Goal: Task Accomplishment & Management: Manage account settings

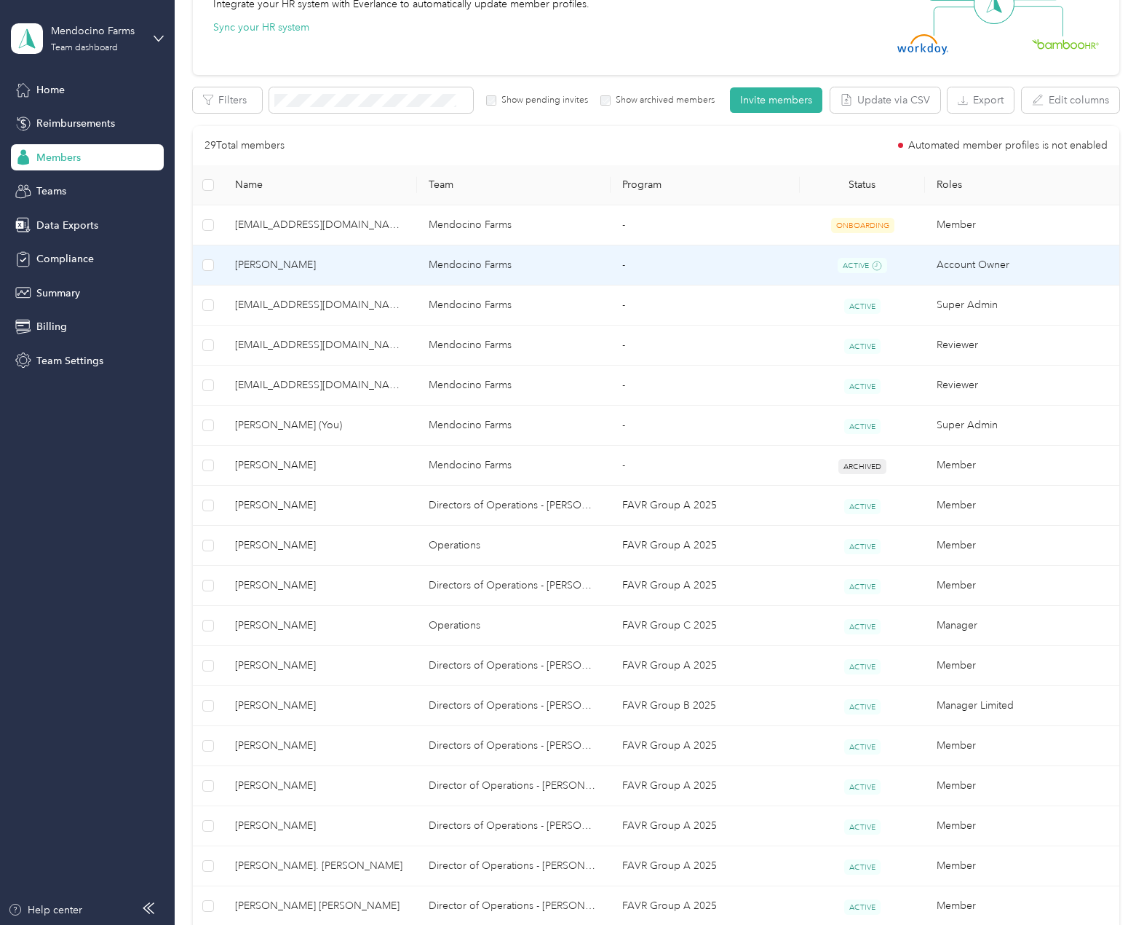
scroll to position [218, 0]
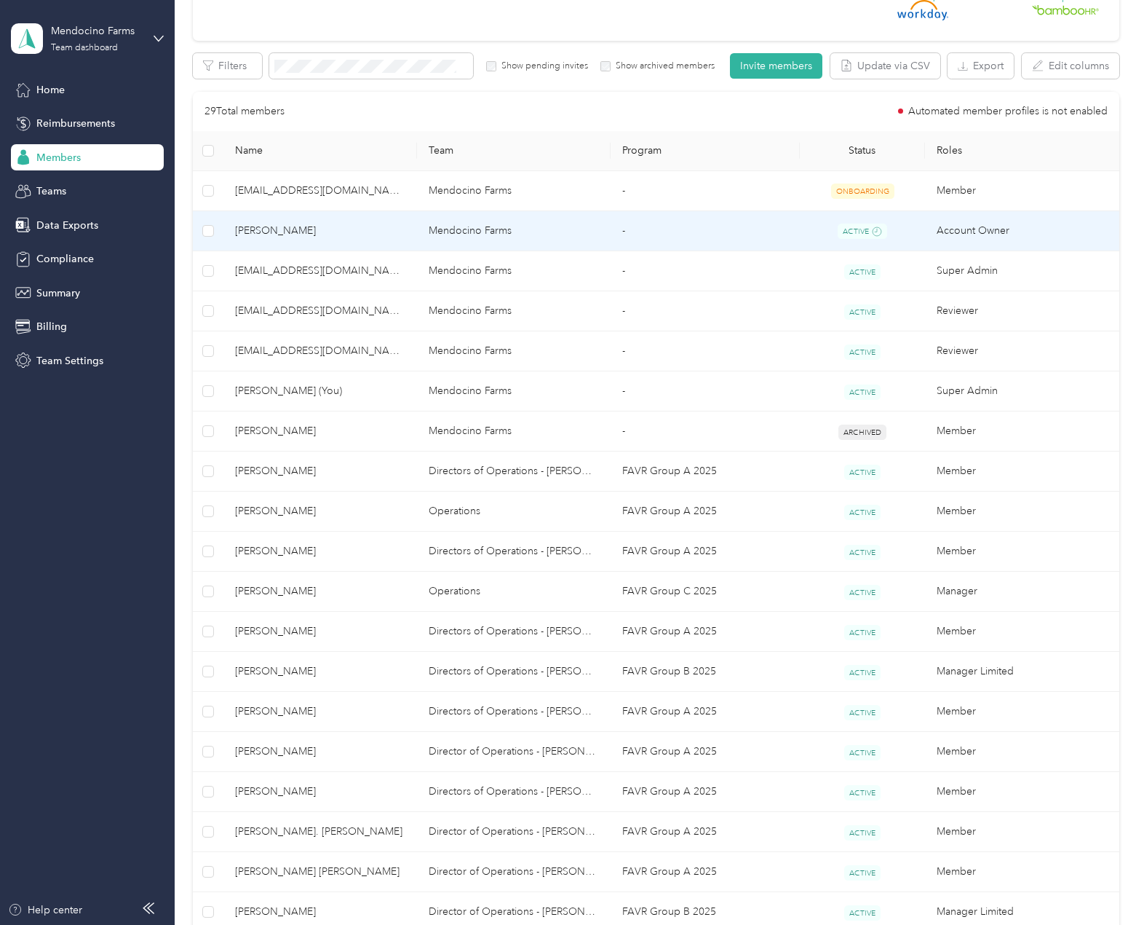
click at [349, 230] on span "[PERSON_NAME]" at bounding box center [320, 231] width 170 height 16
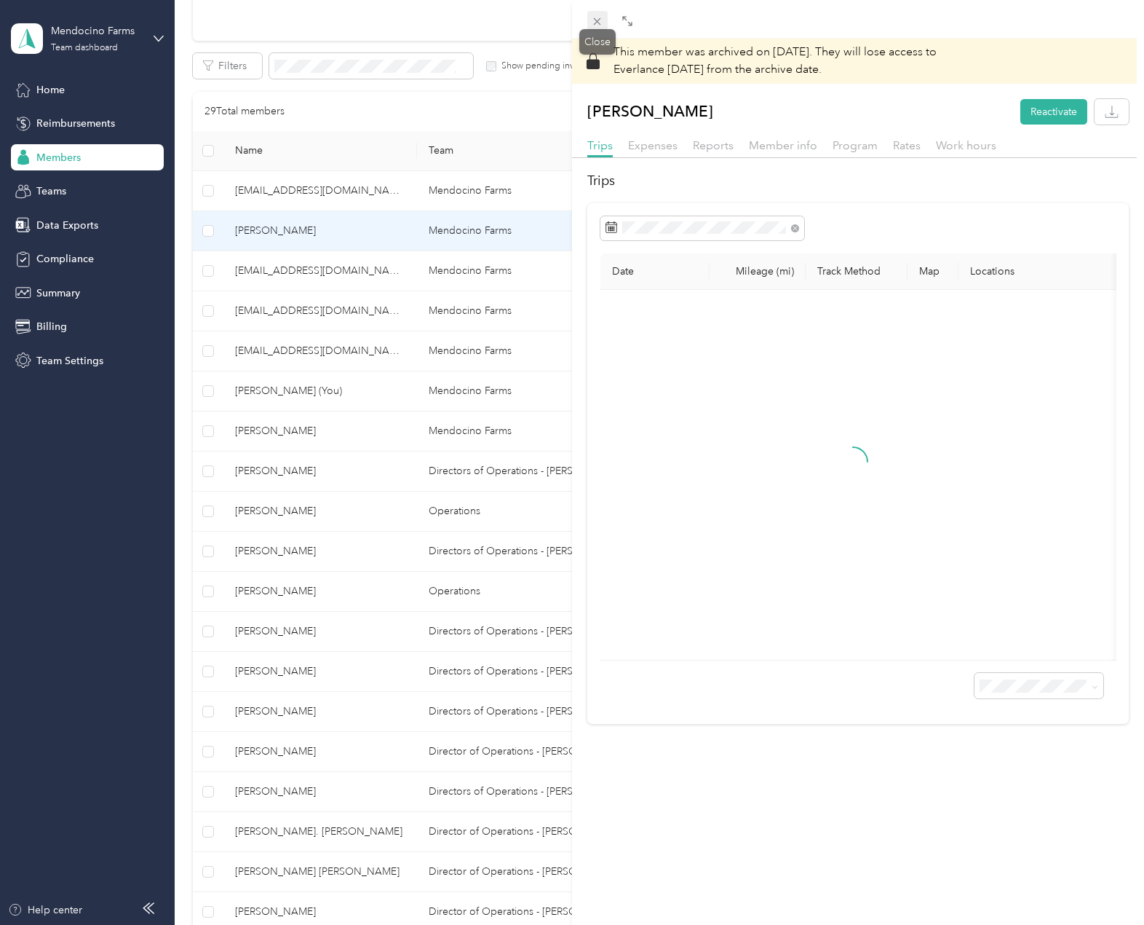
click at [601, 20] on icon at bounding box center [597, 21] width 12 height 12
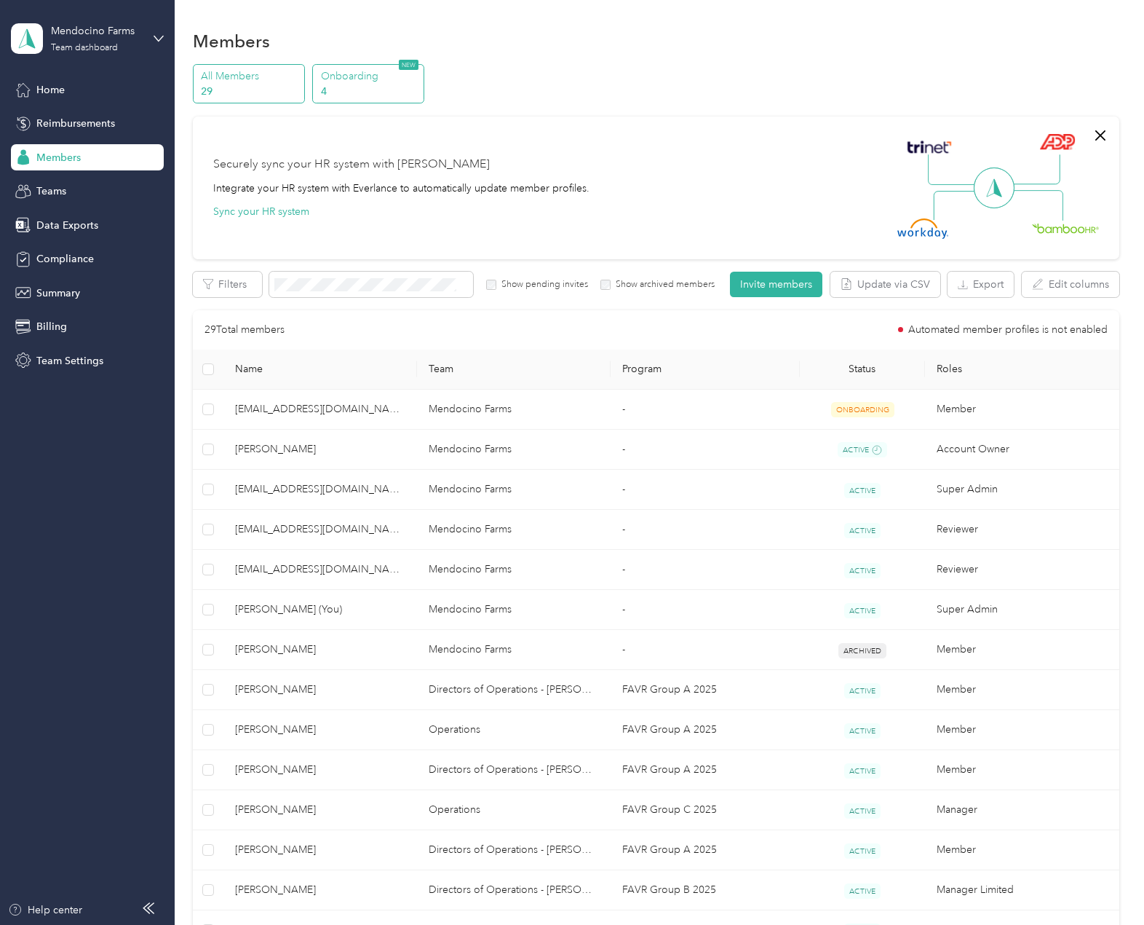
click at [380, 85] on p "4" at bounding box center [370, 91] width 99 height 15
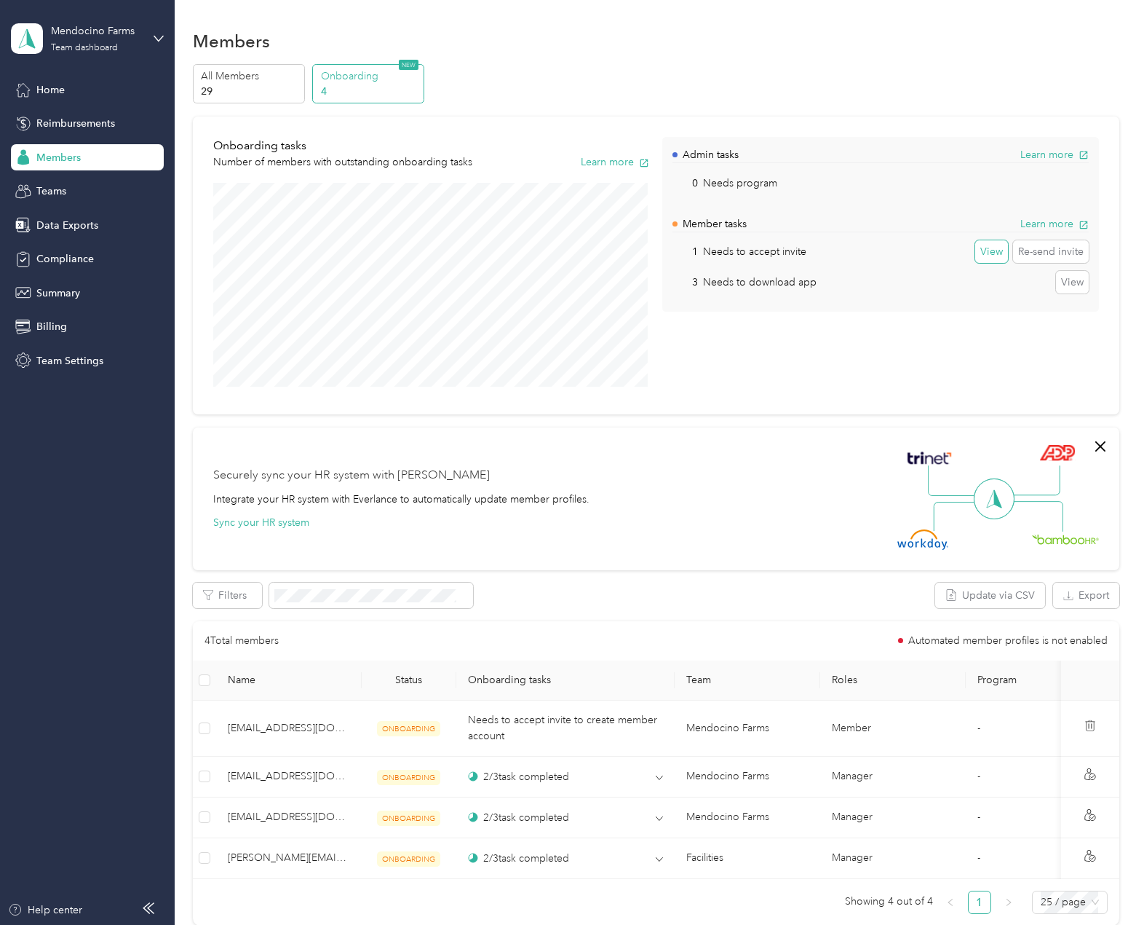
click at [993, 253] on button "View" at bounding box center [992, 251] width 33 height 23
